Goal: Task Accomplishment & Management: Complete application form

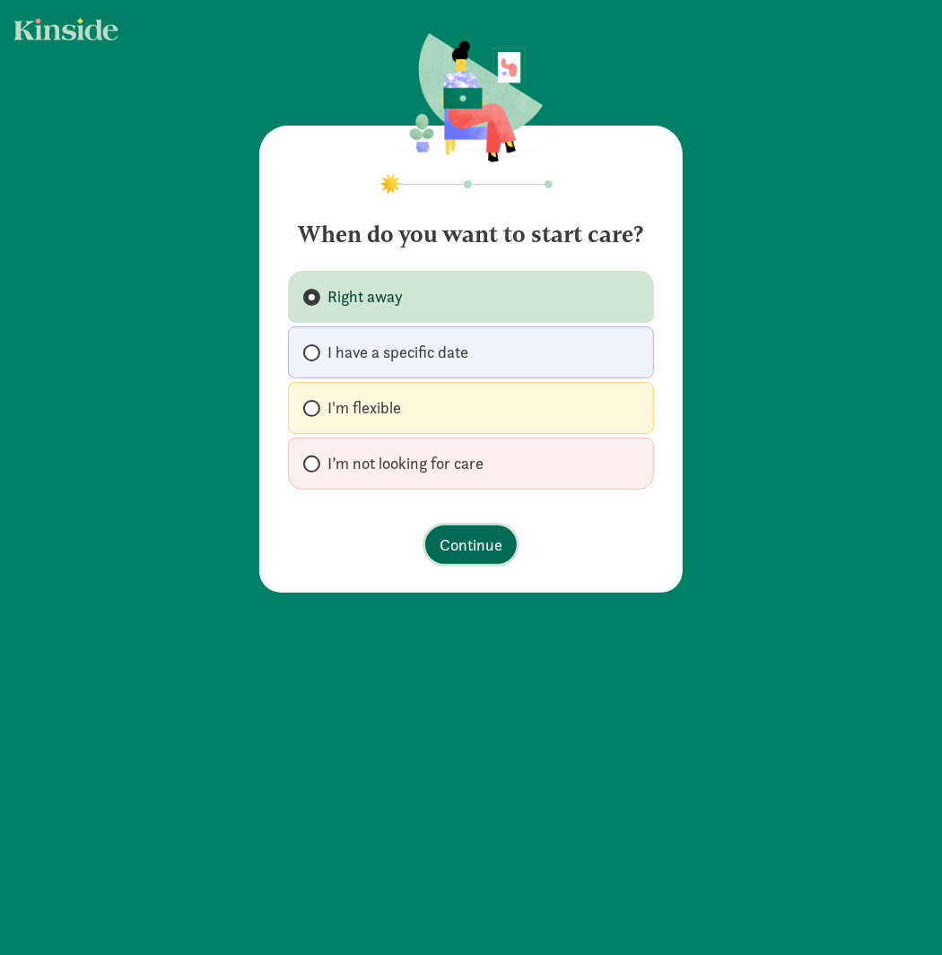
click at [473, 535] on span "Continue" at bounding box center [471, 545] width 63 height 24
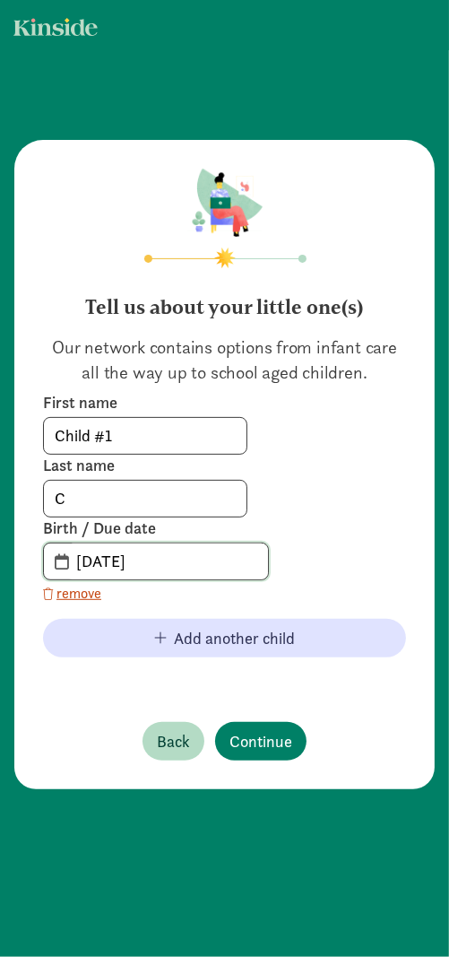
click at [161, 561] on input "[DATE]" at bounding box center [166, 562] width 203 height 36
click at [116, 568] on input "[DATE]" at bounding box center [166, 562] width 203 height 36
click at [57, 561] on span "[DATE]" at bounding box center [156, 562] width 224 height 36
click at [57, 561] on span "20-25-0812" at bounding box center [156, 562] width 224 height 36
click at [121, 564] on input "20-25-0812" at bounding box center [166, 562] width 203 height 36
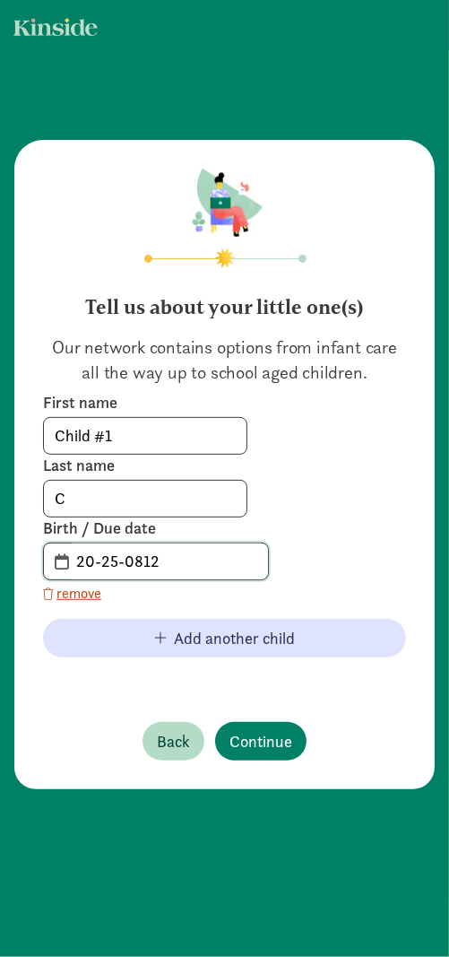
drag, startPoint x: 162, startPoint y: 564, endPoint x: 67, endPoint y: 560, distance: 95.2
click at [67, 560] on input "20-25-0812" at bounding box center [166, 562] width 203 height 36
click at [134, 564] on input "20-25-0812" at bounding box center [166, 562] width 203 height 36
click at [161, 566] on input "20-25-0812" at bounding box center [166, 562] width 203 height 36
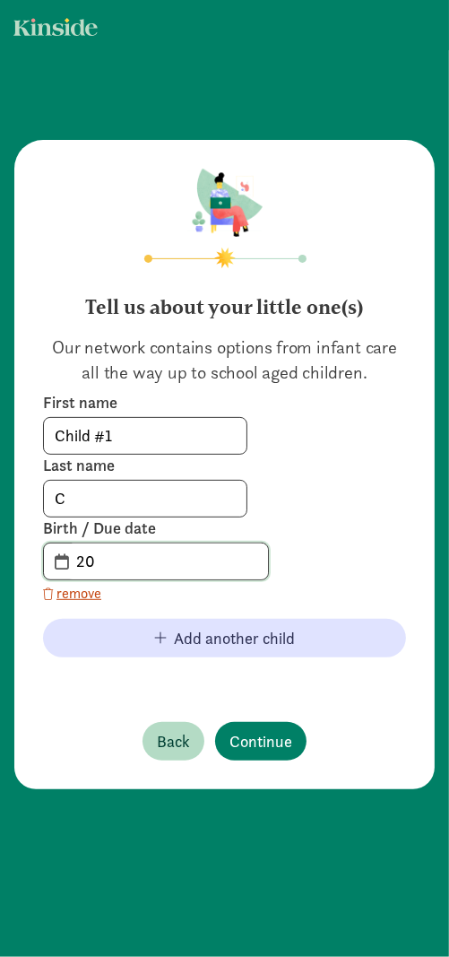
type input "2"
type input "[DATE]"
click at [292, 577] on div "First name Child #1 Last name C Birth / Due date [DATE] remove" at bounding box center [224, 498] width 363 height 213
click at [256, 746] on span "Continue" at bounding box center [261, 741] width 63 height 24
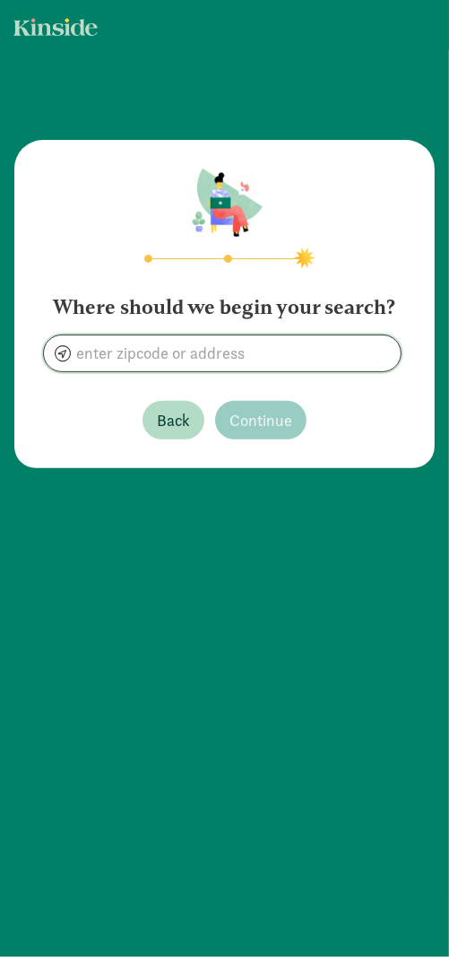
click at [309, 352] on input at bounding box center [222, 353] width 357 height 36
click at [119, 351] on input at bounding box center [222, 353] width 357 height 36
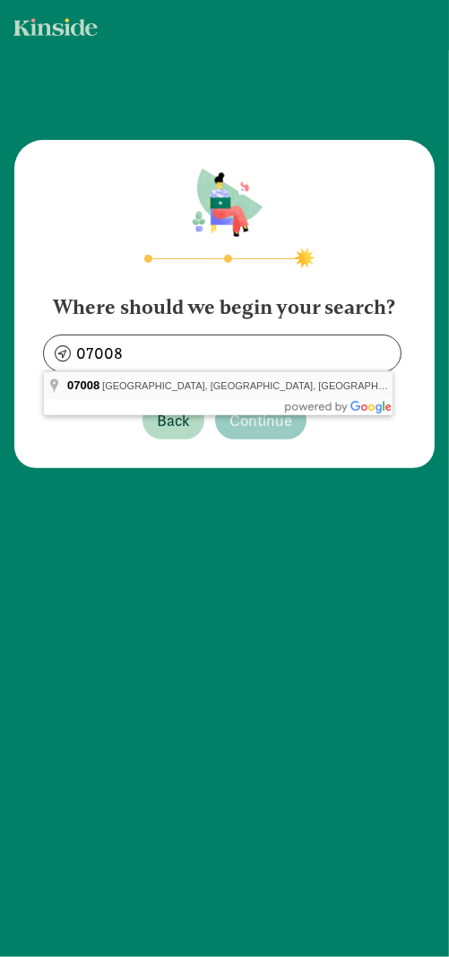
type input "Carteret, NJ 07008, [GEOGRAPHIC_DATA]"
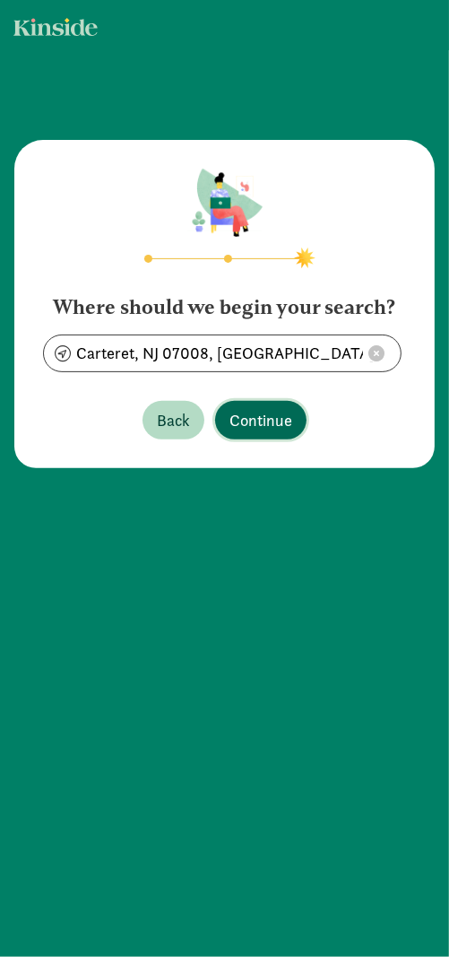
click at [248, 423] on span "Continue" at bounding box center [261, 420] width 63 height 24
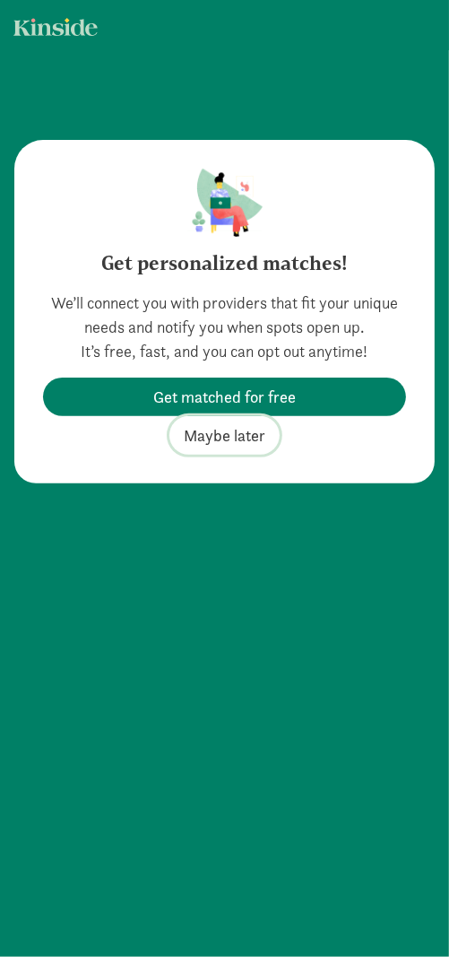
click at [239, 440] on span "Maybe later" at bounding box center [225, 435] width 82 height 24
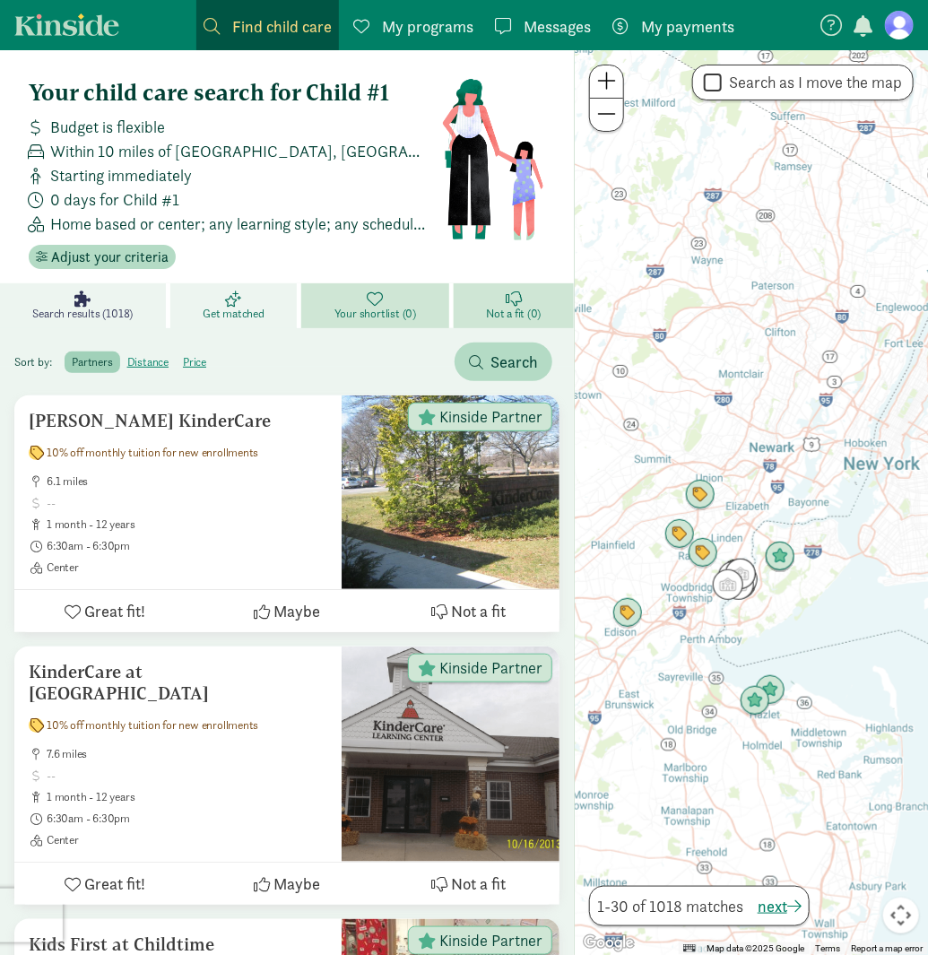
click at [242, 295] on icon at bounding box center [234, 299] width 16 height 16
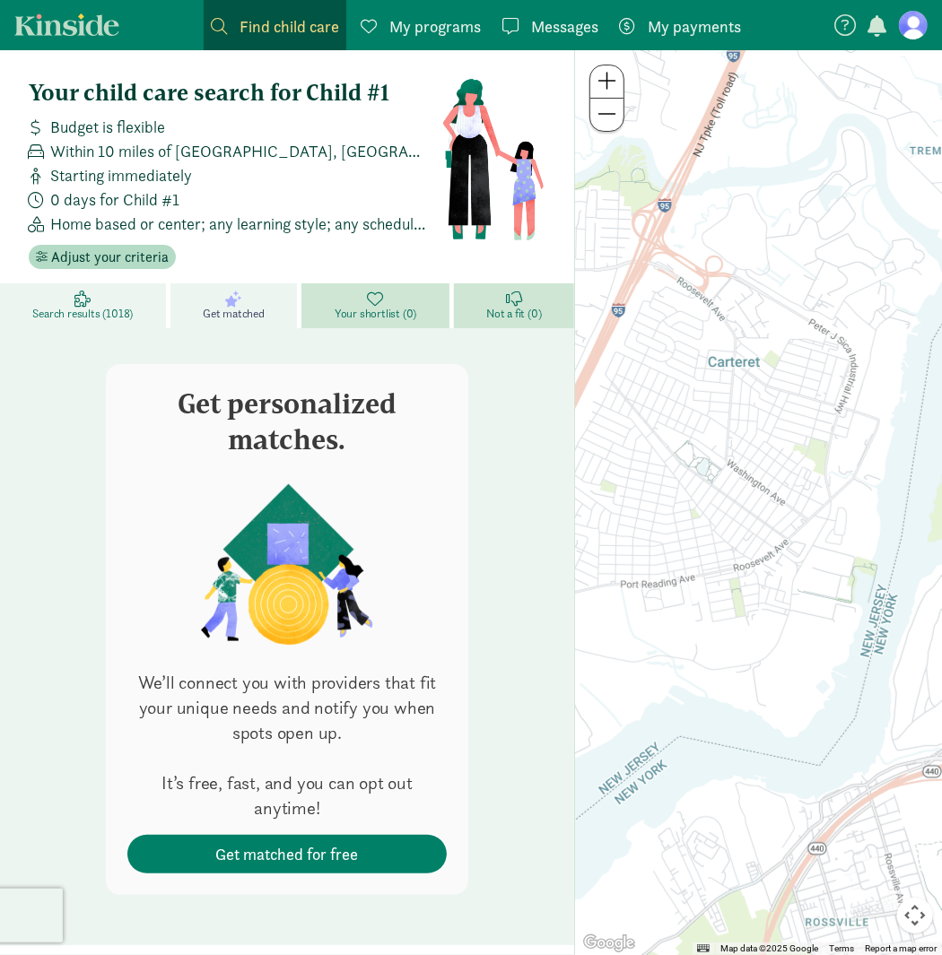
click at [101, 304] on link "Search results (1018)" at bounding box center [85, 305] width 170 height 45
